Goal: Task Accomplishment & Management: Manage account settings

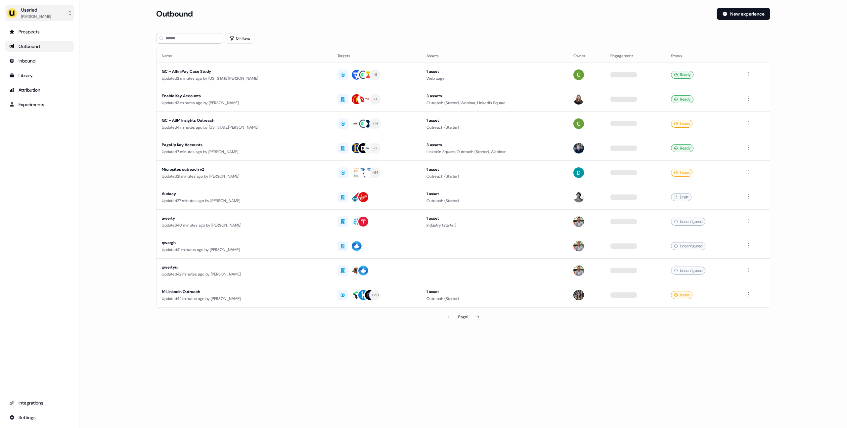
click at [49, 17] on button "Userled [PERSON_NAME]" at bounding box center [39, 13] width 68 height 16
click at [48, 33] on div "Impersonate (Admin)" at bounding box center [39, 31] width 63 height 12
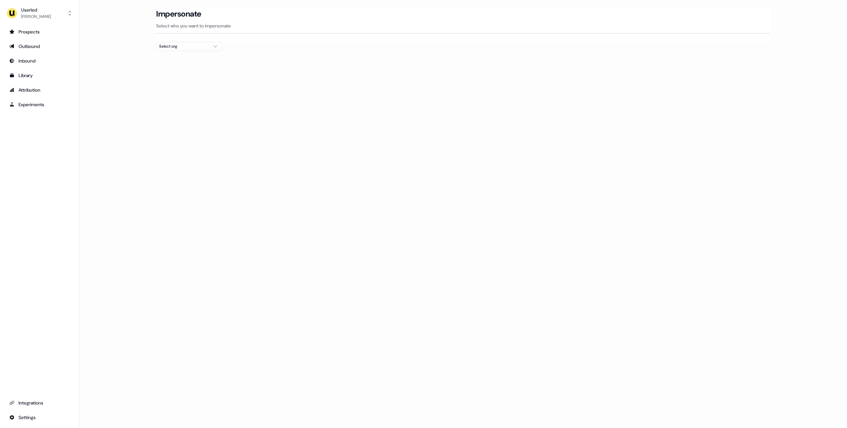
click at [171, 48] on div "Select org" at bounding box center [184, 46] width 50 height 7
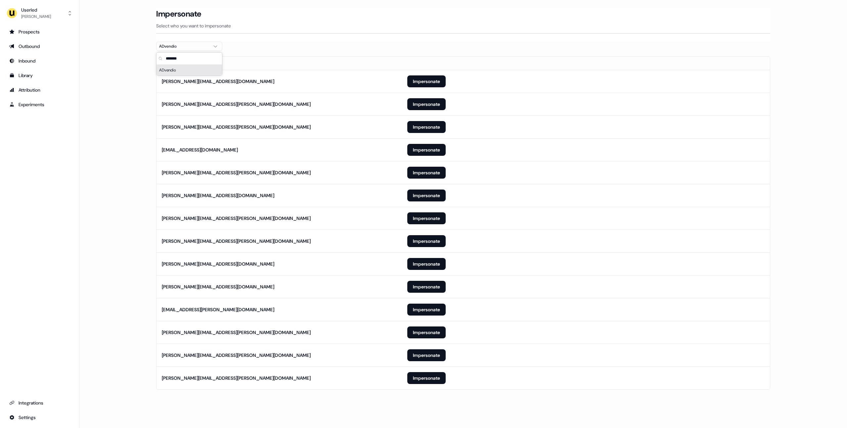
type input "*******"
click at [124, 92] on main "Loading... Impersonate Select who you want to impersonate ADvendio Email [PERSO…" at bounding box center [463, 208] width 768 height 400
click at [438, 377] on button "Impersonate" at bounding box center [426, 378] width 38 height 12
